Goal: Task Accomplishment & Management: Use online tool/utility

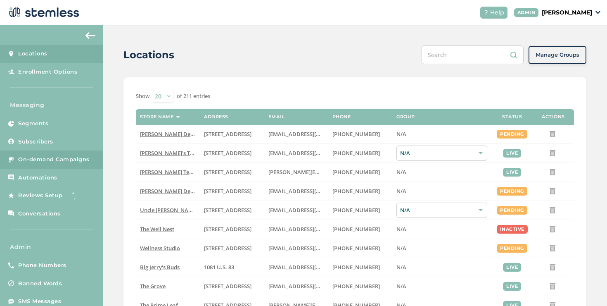
click at [88, 165] on link "On-demand Campaigns" at bounding box center [51, 159] width 103 height 18
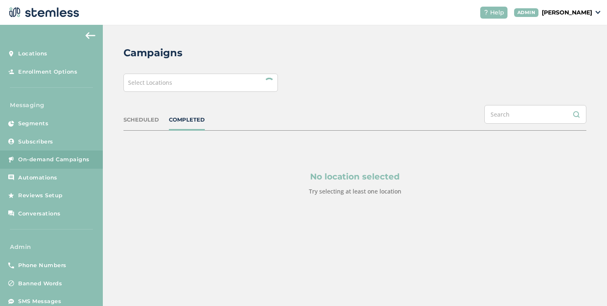
click at [197, 85] on div "Select Locations" at bounding box center [200, 83] width 154 height 18
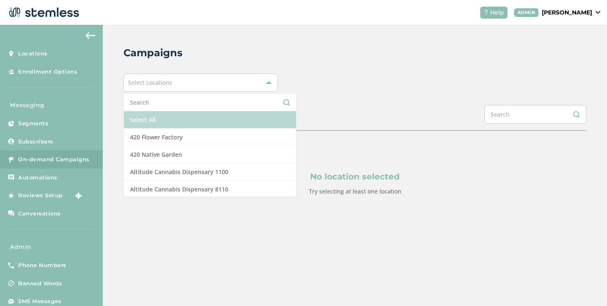
click at [180, 121] on li "Select All" at bounding box center [210, 119] width 172 height 17
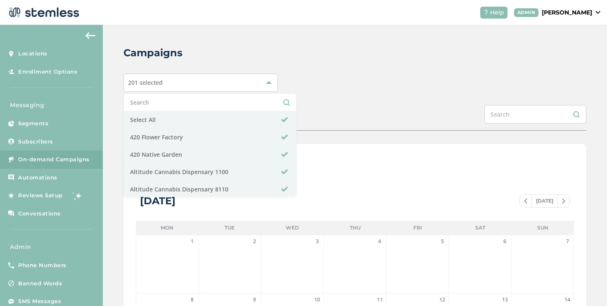
click at [567, 14] on p "[PERSON_NAME]" at bounding box center [567, 12] width 50 height 9
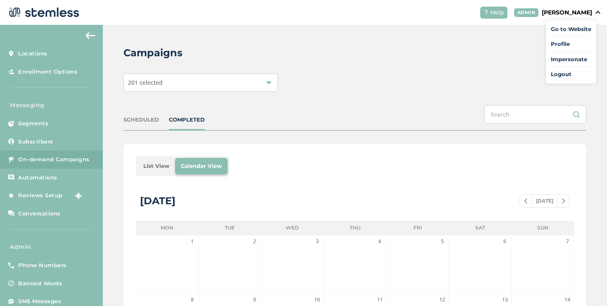
click at [574, 56] on span "Impersonate" at bounding box center [571, 59] width 40 height 8
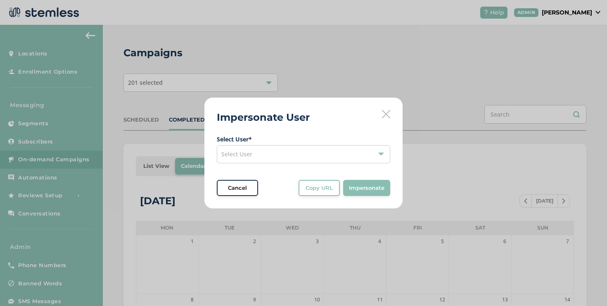
click at [319, 151] on div "Select User" at bounding box center [303, 154] width 173 height 18
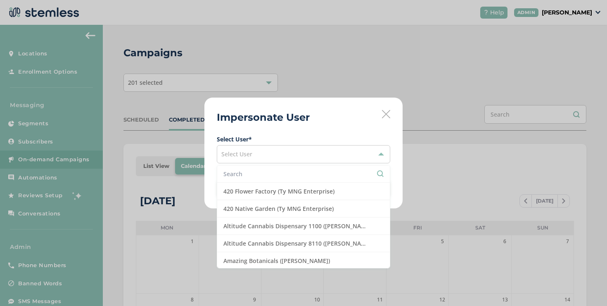
click at [302, 171] on input "text" at bounding box center [303, 173] width 160 height 9
paste input "Shopdalifornia"
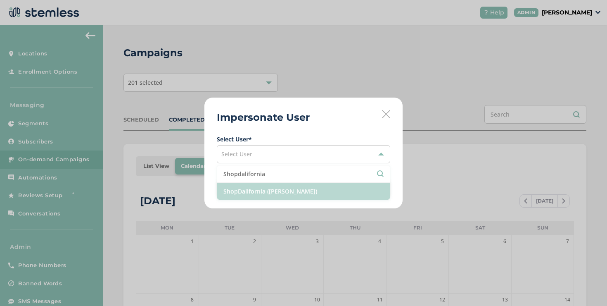
type input "Shopdalifornia"
click at [299, 186] on li "ShopDalifornia ([PERSON_NAME])" at bounding box center [303, 191] width 173 height 17
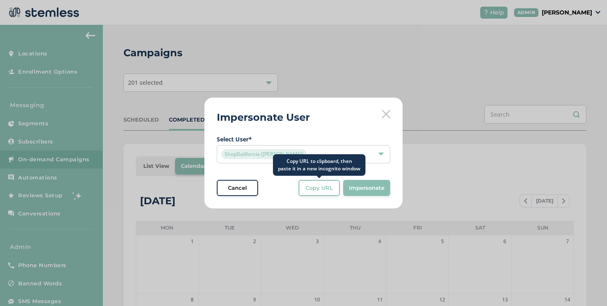
click at [330, 184] on span "Copy URL" at bounding box center [319, 188] width 27 height 8
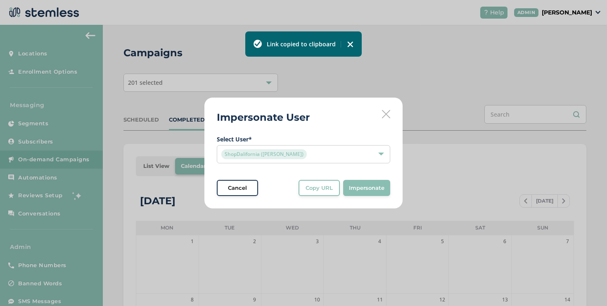
click at [257, 188] on button "Cancel" at bounding box center [237, 188] width 41 height 17
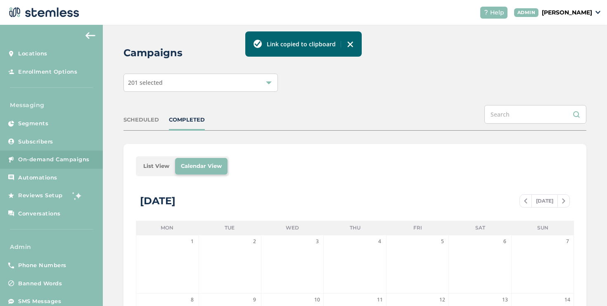
click at [166, 161] on li "List View" at bounding box center [157, 166] width 38 height 17
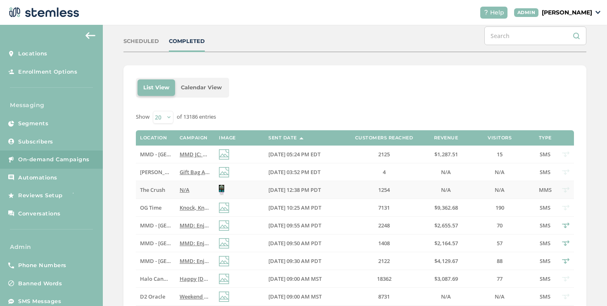
scroll to position [125, 0]
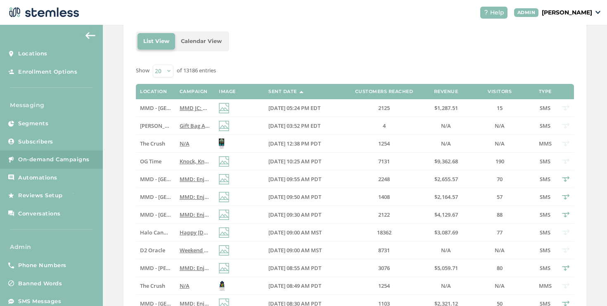
click at [542, 15] on p "[PERSON_NAME]" at bounding box center [567, 12] width 50 height 9
click at [558, 63] on li "Impersonate" at bounding box center [571, 61] width 40 height 12
click at [568, 14] on p "[PERSON_NAME]" at bounding box center [567, 12] width 50 height 9
click at [571, 57] on span "Impersonate" at bounding box center [571, 59] width 40 height 8
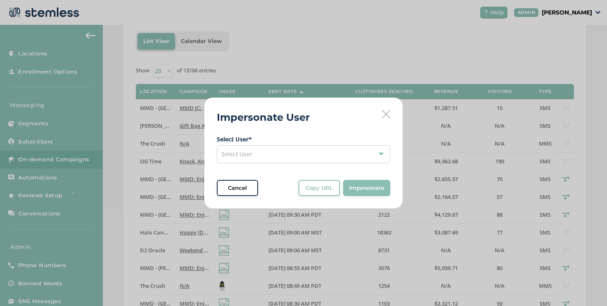
click at [347, 150] on div "Select User" at bounding box center [303, 154] width 173 height 18
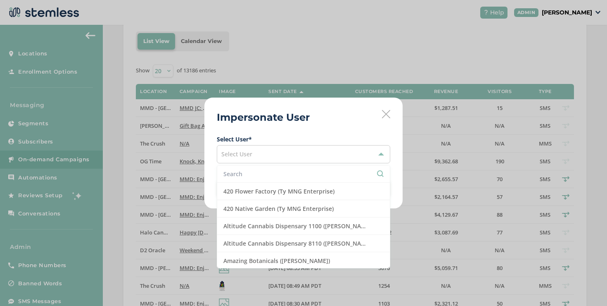
click at [313, 172] on input "text" at bounding box center [303, 173] width 160 height 9
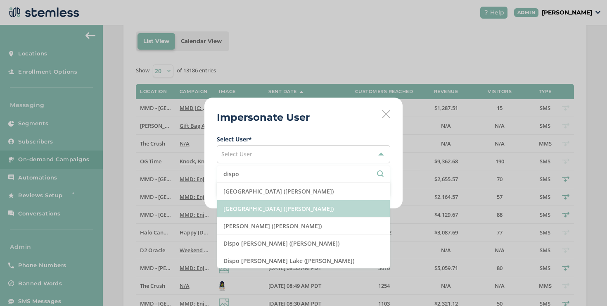
type input "dispo"
click at [323, 201] on li "[GEOGRAPHIC_DATA] ([PERSON_NAME])" at bounding box center [303, 208] width 173 height 17
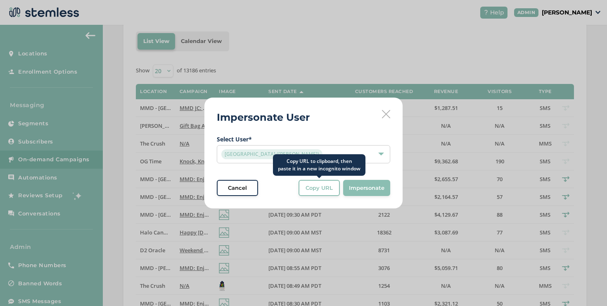
click at [320, 190] on span "Copy URL" at bounding box center [319, 188] width 27 height 8
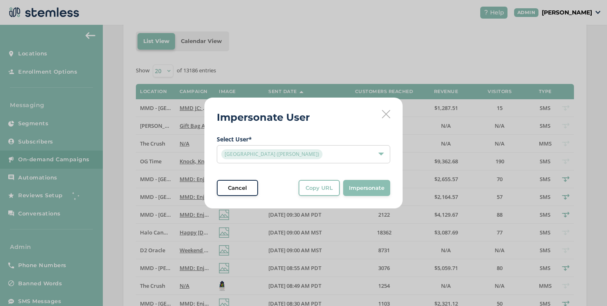
click at [388, 114] on icon at bounding box center [386, 114] width 8 height 8
